Goal: Transaction & Acquisition: Subscribe to service/newsletter

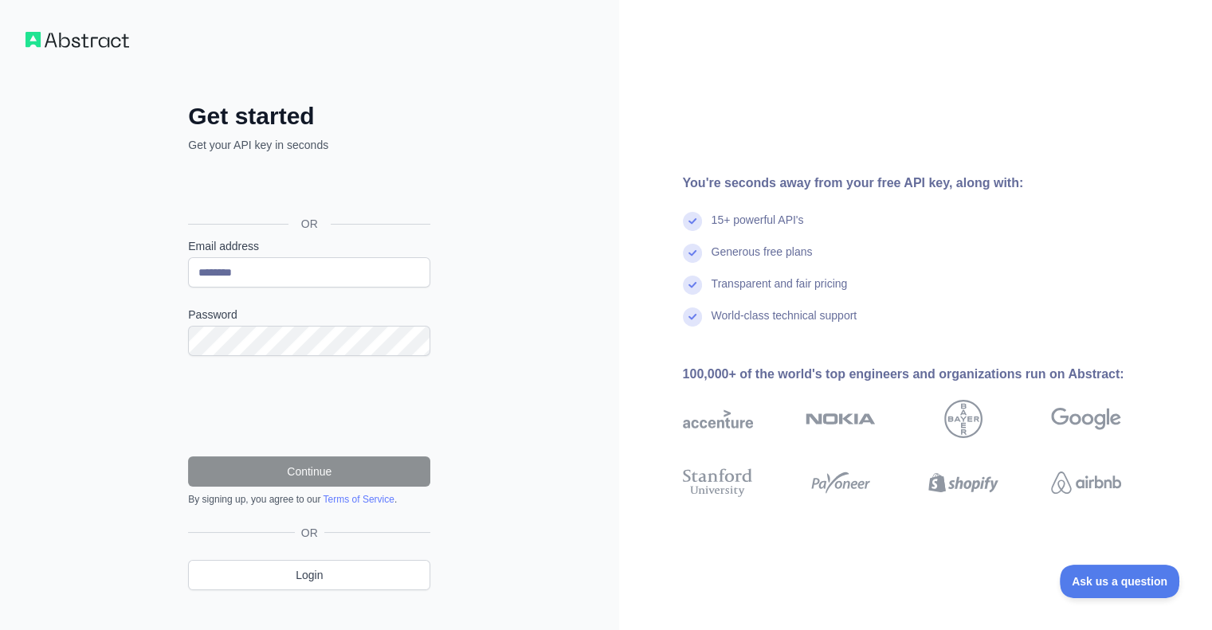
type input "**********"
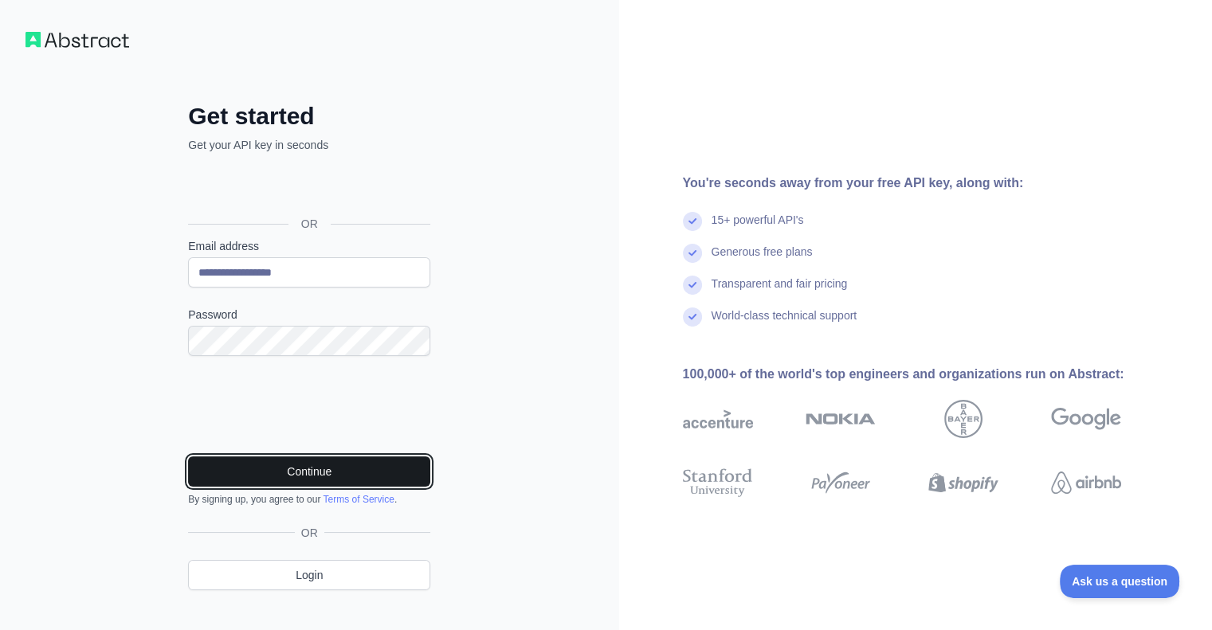
click at [207, 466] on button "Continue" at bounding box center [309, 471] width 242 height 30
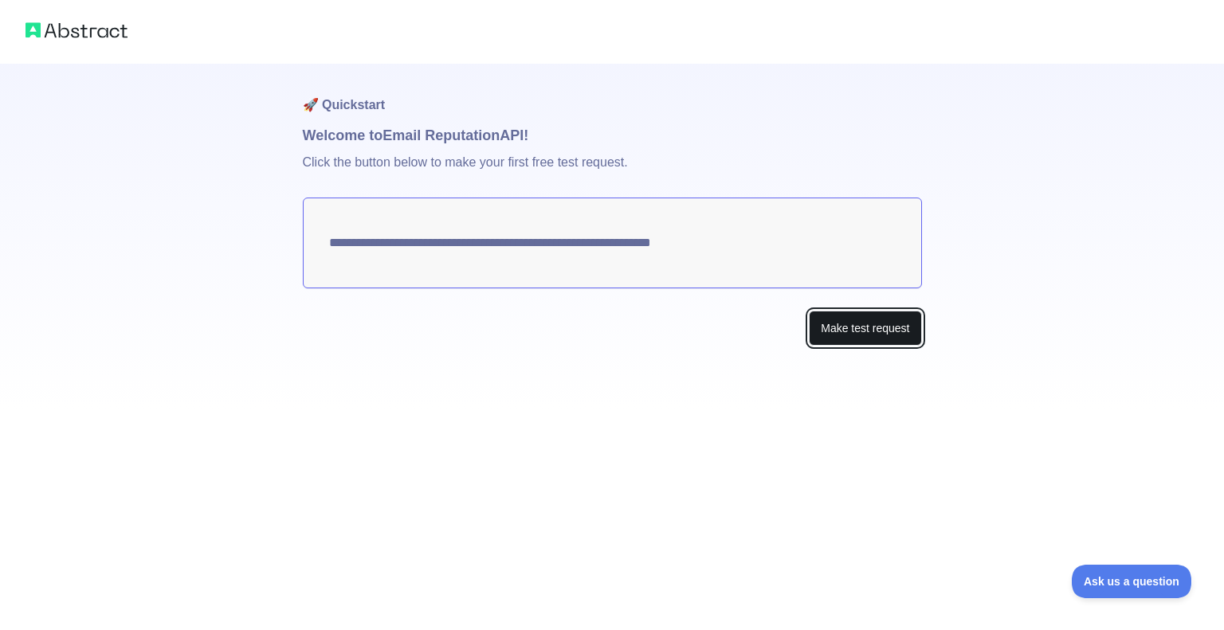
click at [832, 324] on button "Make test request" at bounding box center [865, 329] width 112 height 36
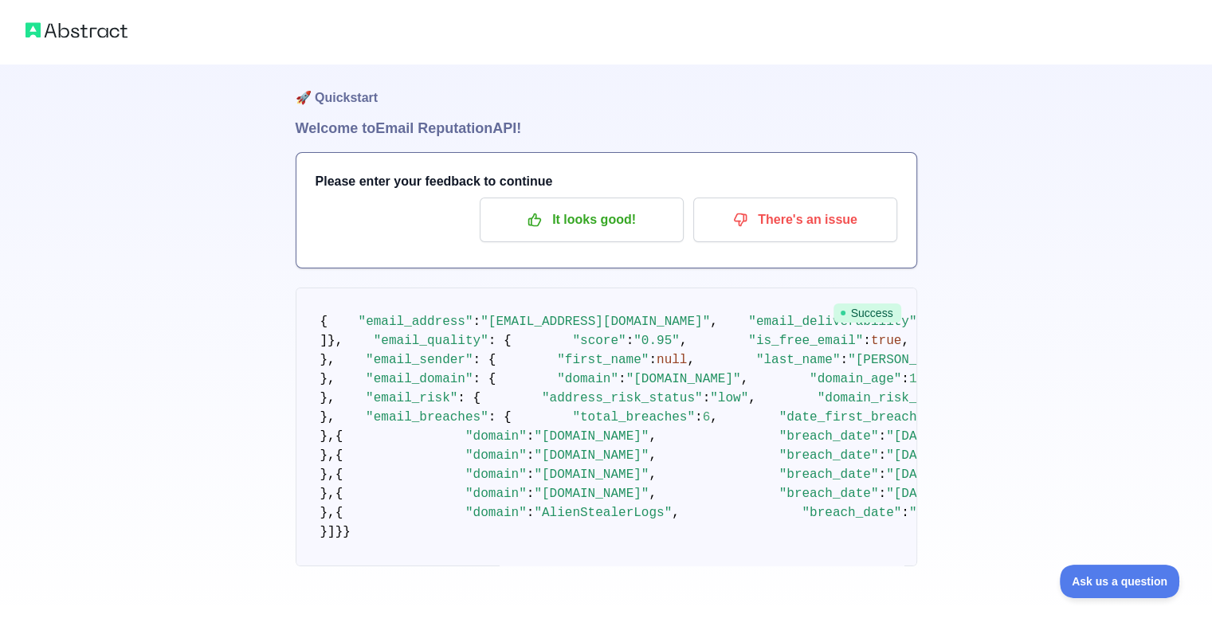
scroll to position [1241, 0]
drag, startPoint x: 437, startPoint y: 574, endPoint x: 381, endPoint y: 116, distance: 460.7
click at [381, 288] on pre "{ "email_address" : "[EMAIL_ADDRESS][DOMAIN_NAME]" , "email_deliverability" : {…" at bounding box center [606, 427] width 621 height 279
copy code "breached_domains" : [ { "domain" : "apollo.io" , "breach_date" : "2018-07-23" }…"
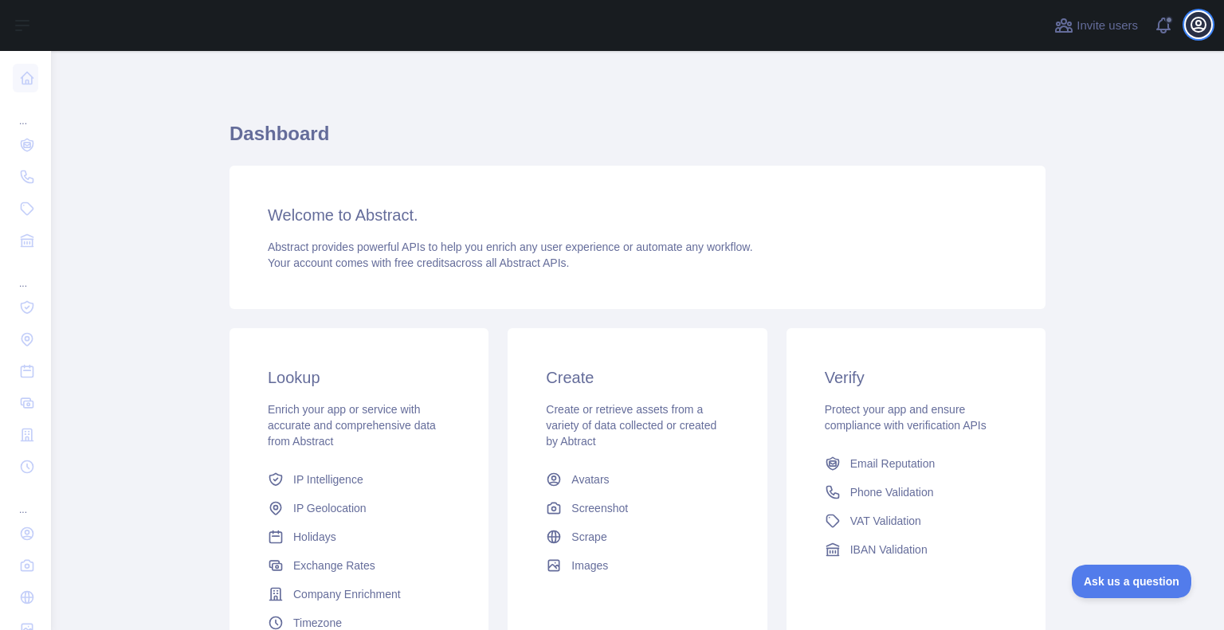
click at [1198, 25] on icon "button" at bounding box center [1198, 25] width 14 height 14
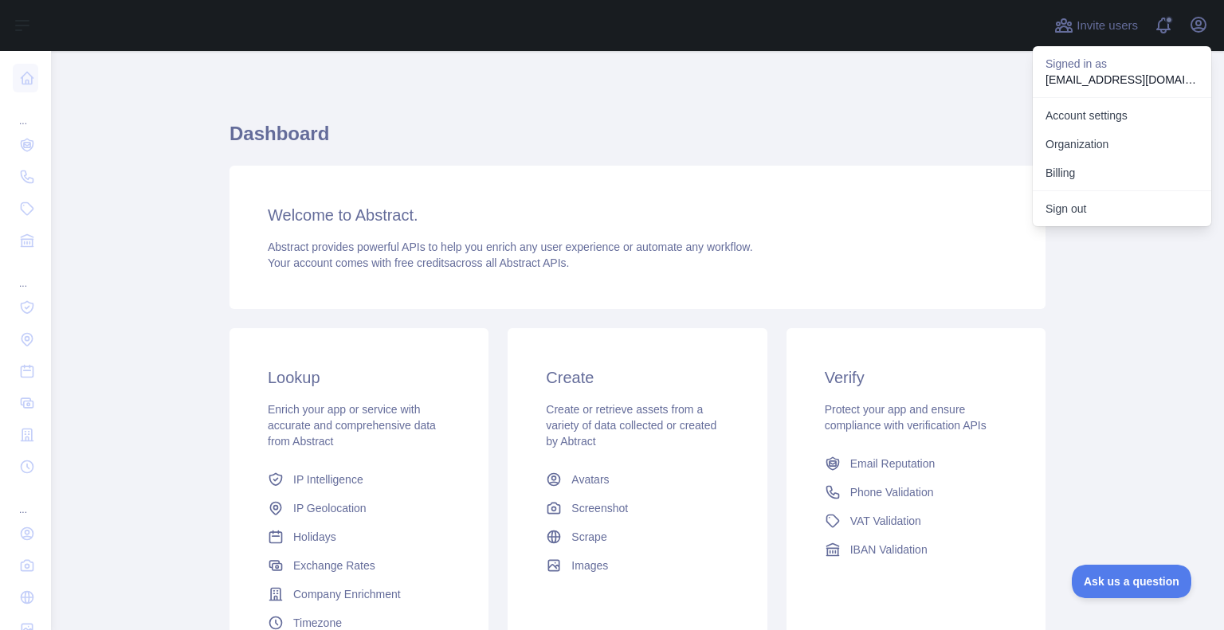
click at [1112, 115] on link "Account settings" at bounding box center [1121, 115] width 178 height 29
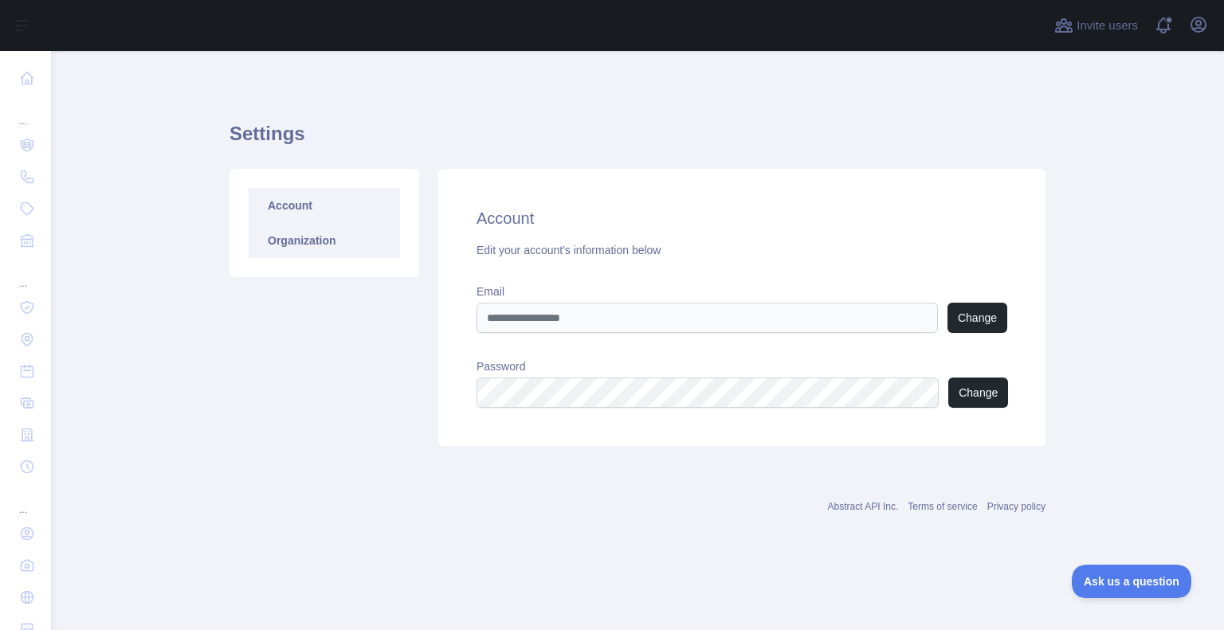
click at [280, 239] on link "Organization" at bounding box center [324, 240] width 151 height 35
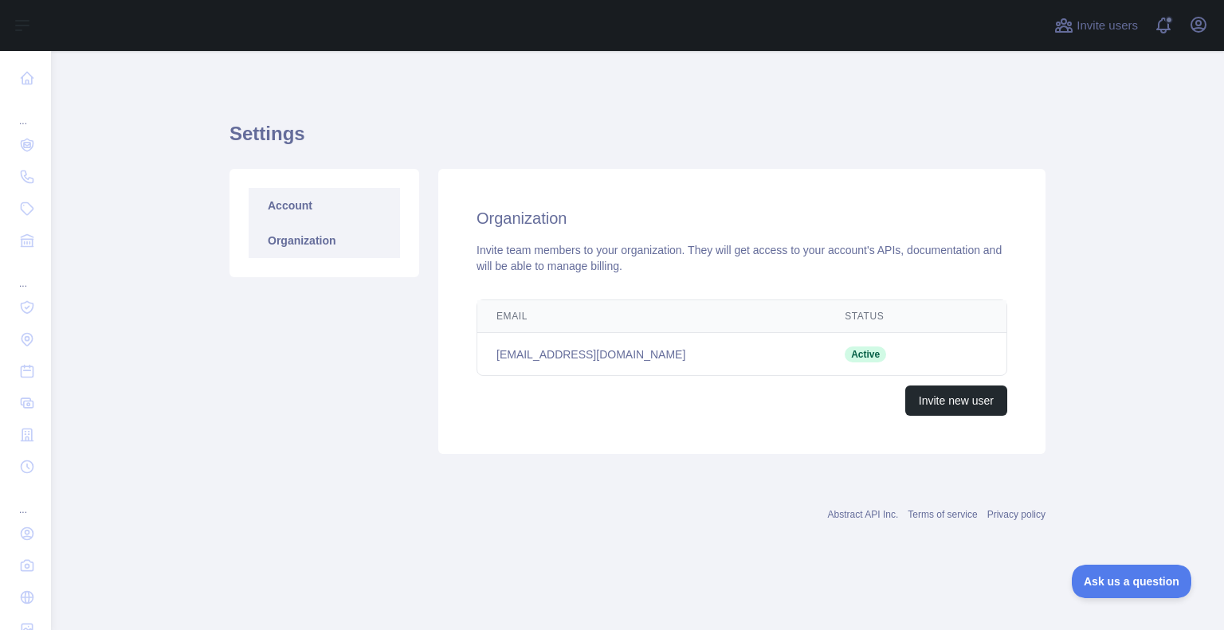
click at [277, 210] on link "Account" at bounding box center [324, 205] width 151 height 35
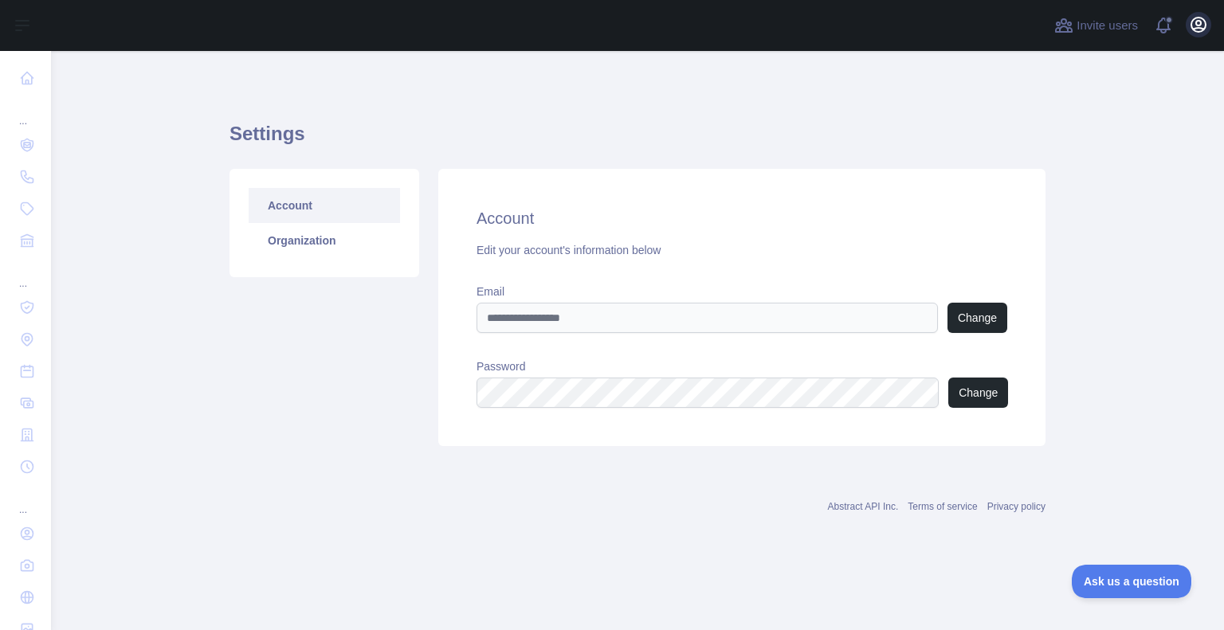
click at [1200, 25] on icon "button" at bounding box center [1198, 25] width 14 height 14
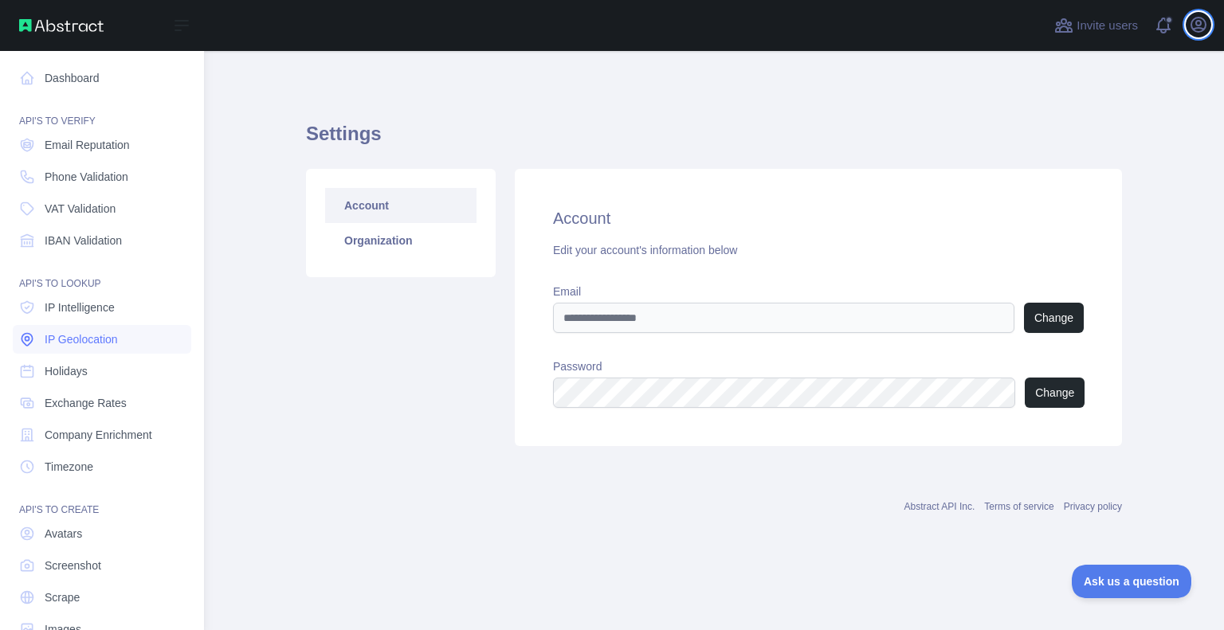
scroll to position [38, 0]
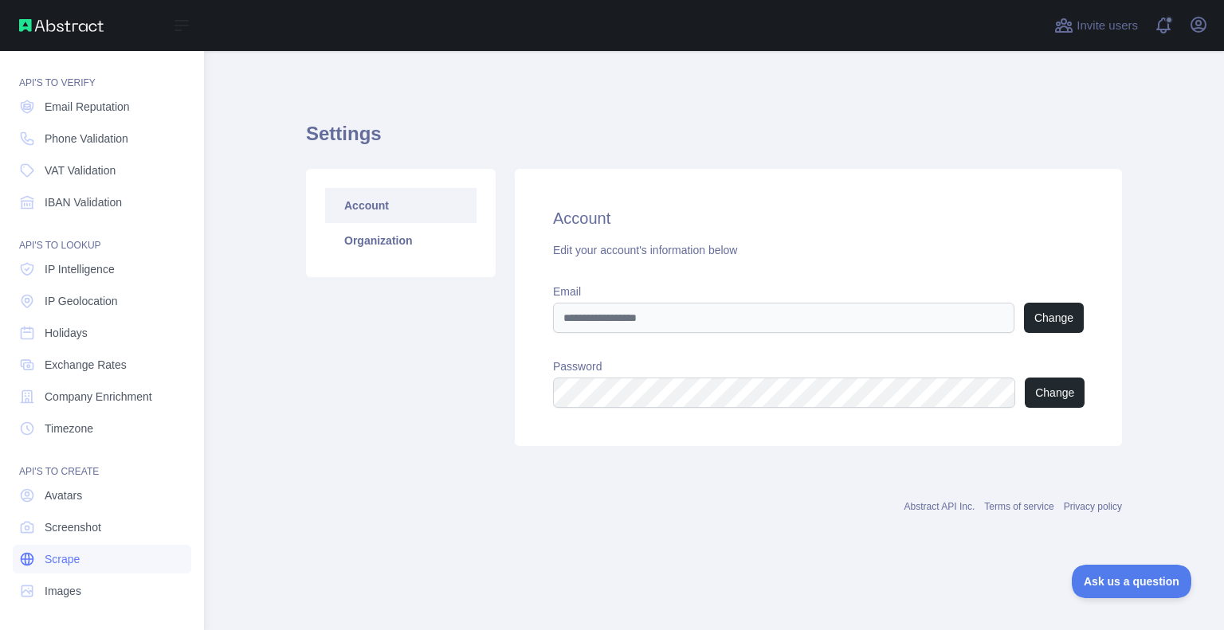
click at [91, 553] on link "Scrape" at bounding box center [102, 559] width 178 height 29
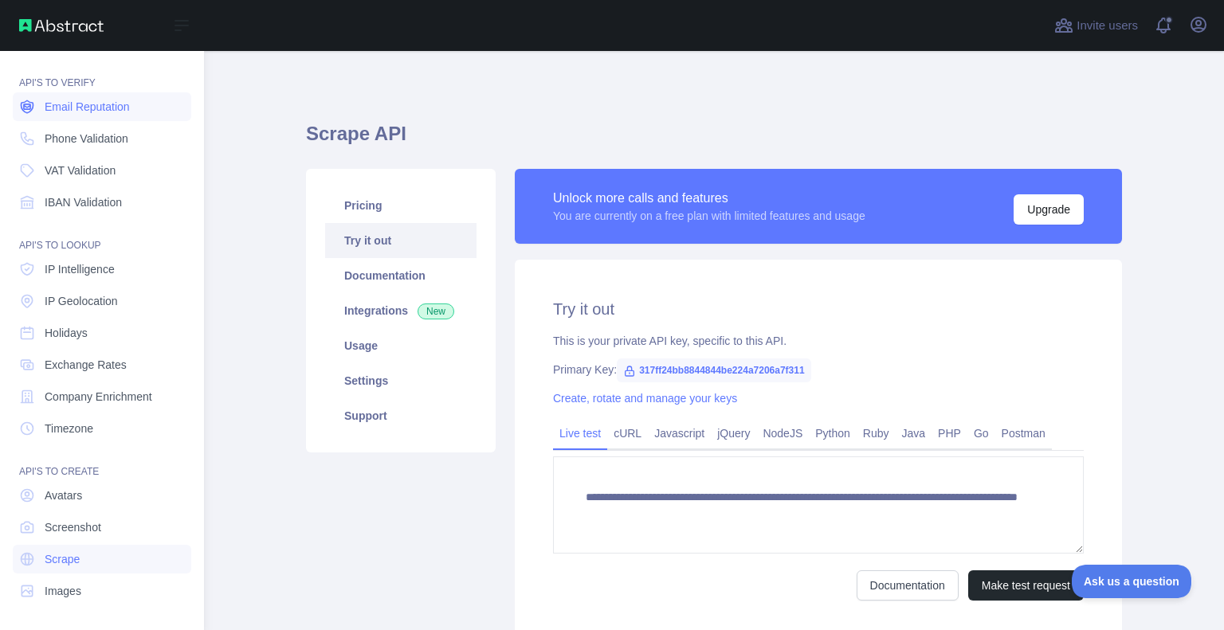
click at [88, 106] on span "Email Reputation" at bounding box center [87, 107] width 85 height 16
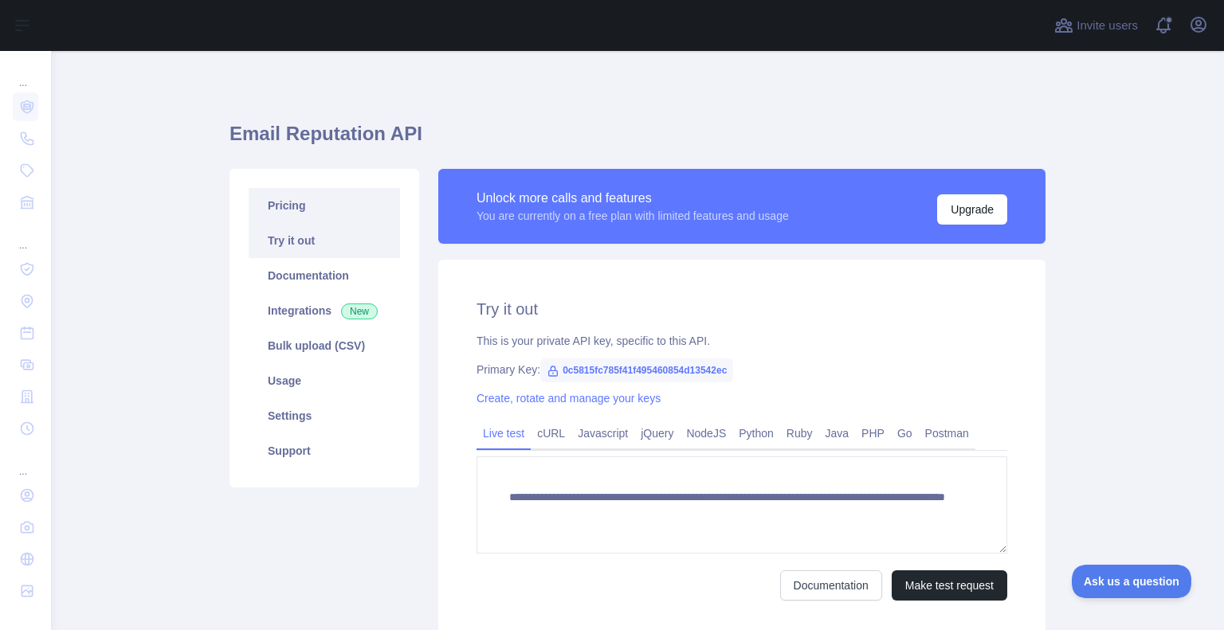
click at [295, 202] on link "Pricing" at bounding box center [324, 205] width 151 height 35
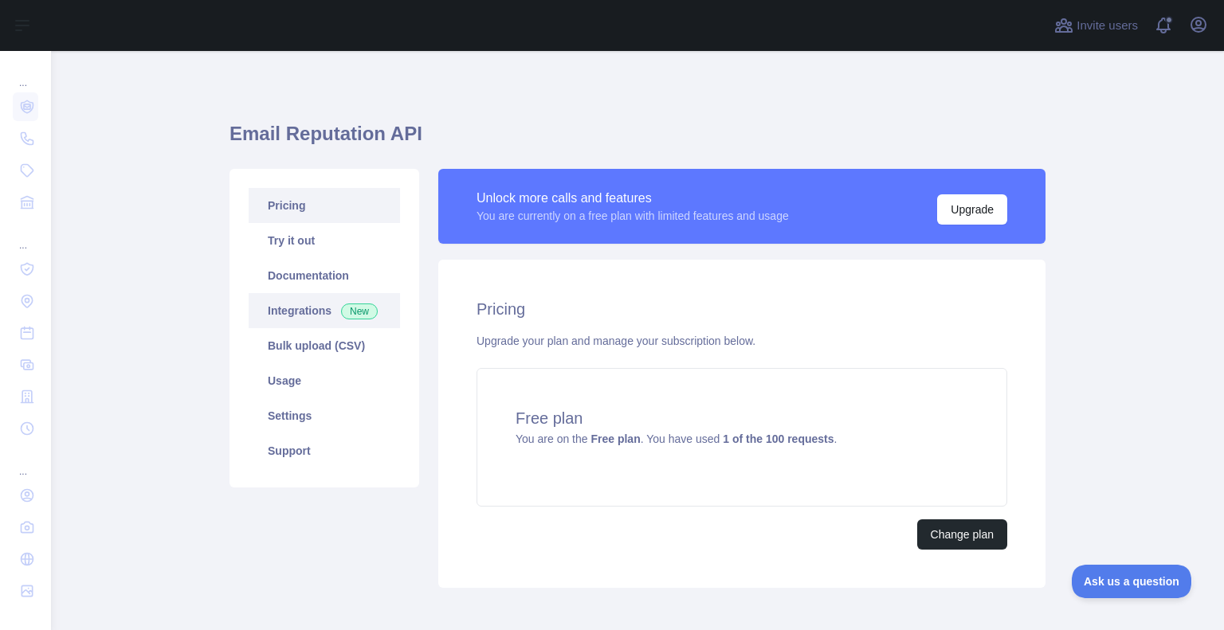
click at [288, 315] on link "Integrations New" at bounding box center [324, 310] width 151 height 35
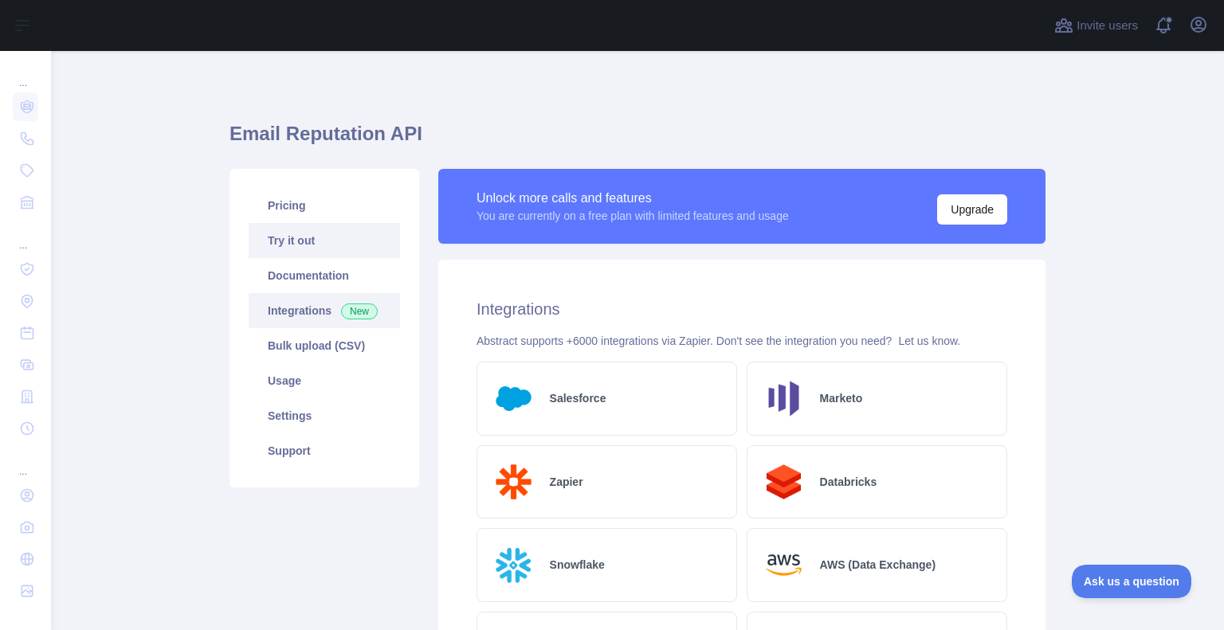
click at [298, 244] on link "Try it out" at bounding box center [324, 240] width 151 height 35
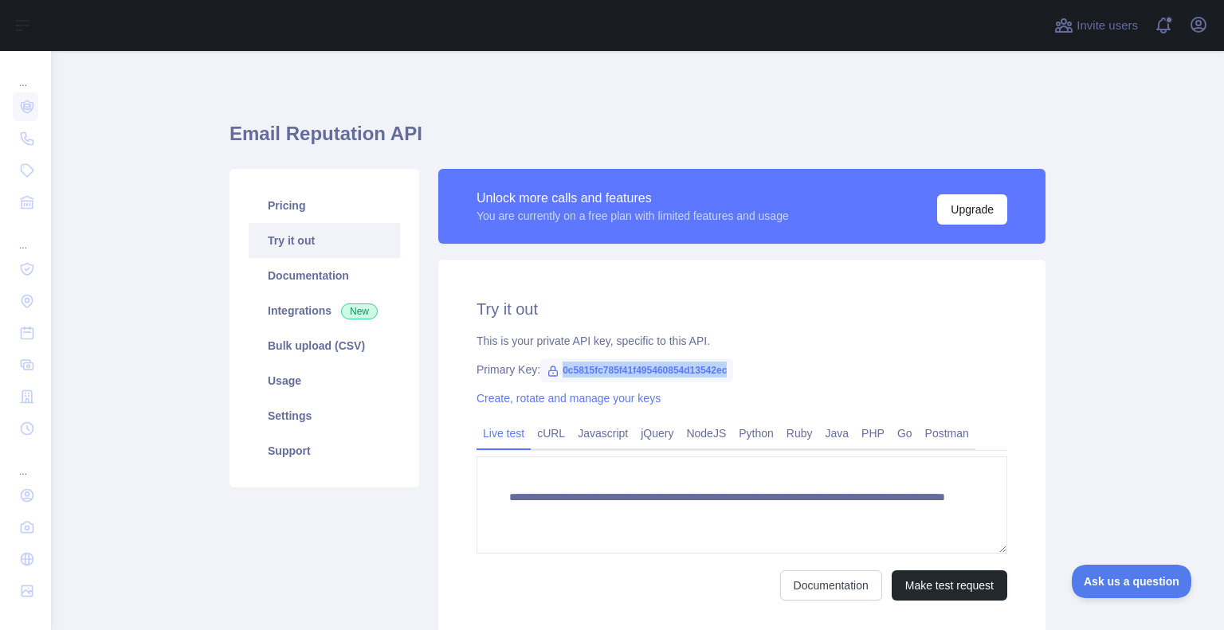
drag, startPoint x: 733, startPoint y: 367, endPoint x: 551, endPoint y: 367, distance: 181.6
click at [551, 367] on div "Primary Key: 0c5815fc785f41f495460854d13542ec" at bounding box center [741, 370] width 531 height 16
copy span "0c5815fc785f41f495460854d13542ec"
drag, startPoint x: 527, startPoint y: 369, endPoint x: 505, endPoint y: 366, distance: 22.5
click at [505, 366] on div "Primary Key: 0c5815fc785f41f495460854d13542ec" at bounding box center [741, 370] width 531 height 16
